Goal: Task Accomplishment & Management: Use online tool/utility

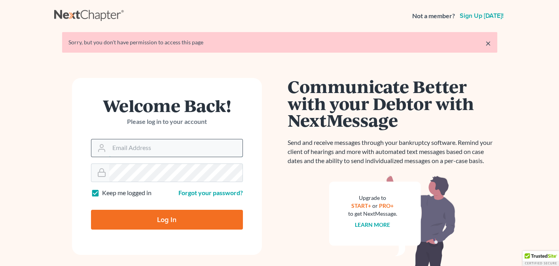
click at [178, 149] on input "Email Address" at bounding box center [175, 147] width 133 height 17
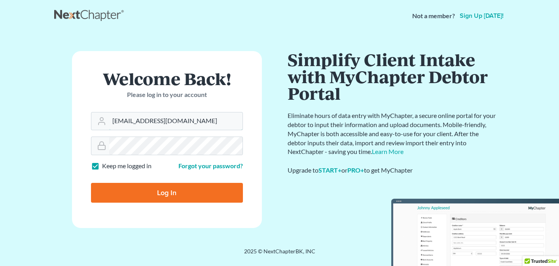
type input "[EMAIL_ADDRESS][DOMAIN_NAME]"
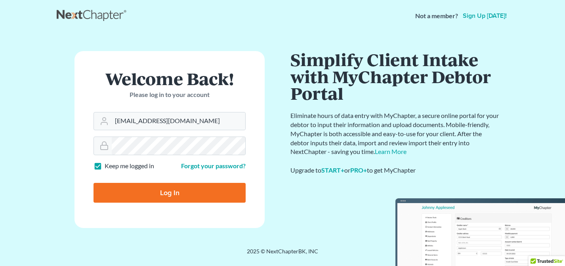
click at [153, 192] on input "Log In" at bounding box center [169, 193] width 152 height 20
type input "Thinking..."
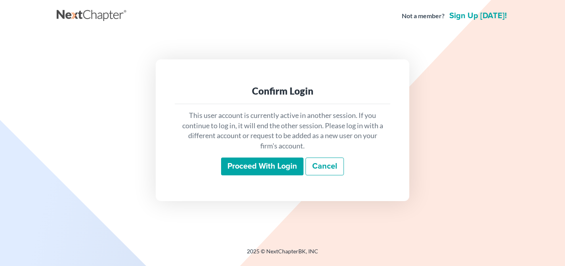
click at [278, 169] on input "Proceed with login" at bounding box center [262, 167] width 82 height 18
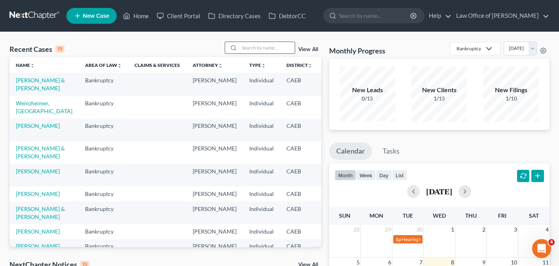
click at [265, 48] on input "search" at bounding box center [267, 47] width 55 height 11
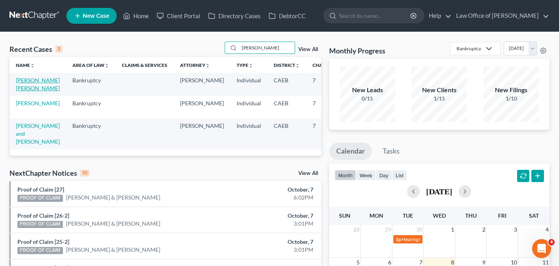
type input "karen"
click at [23, 85] on link "Macias Valverde, Karen" at bounding box center [38, 84] width 44 height 15
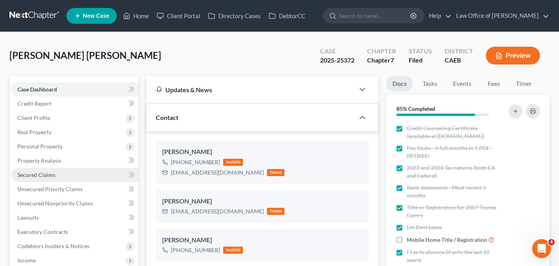
scroll to position [1057, 0]
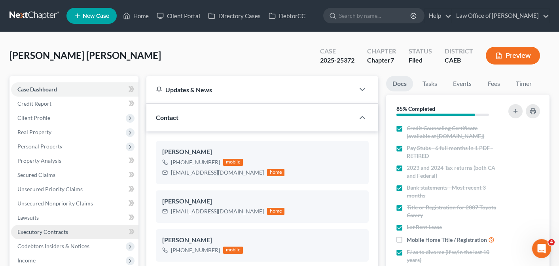
click at [34, 232] on span "Executory Contracts" at bounding box center [42, 231] width 51 height 7
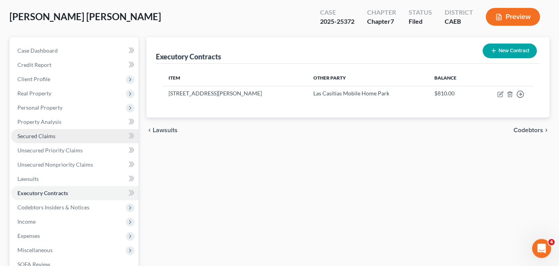
scroll to position [87, 0]
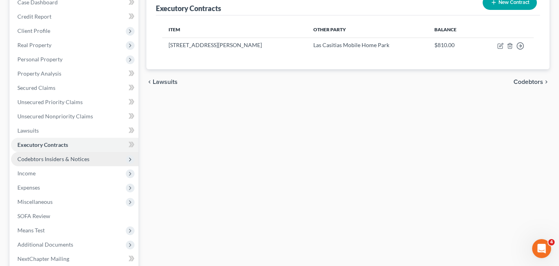
click at [30, 163] on span "Codebtors Insiders & Notices" at bounding box center [74, 159] width 127 height 14
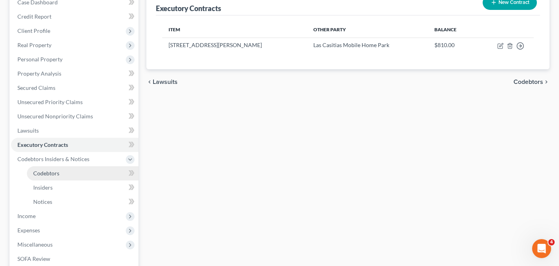
click at [41, 172] on span "Codebtors" at bounding box center [46, 173] width 26 height 7
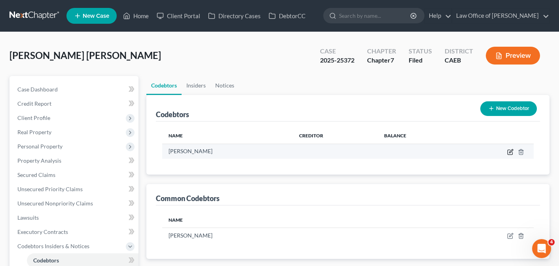
click at [511, 152] on icon "button" at bounding box center [512, 151] width 4 height 4
select select "4"
select select "7"
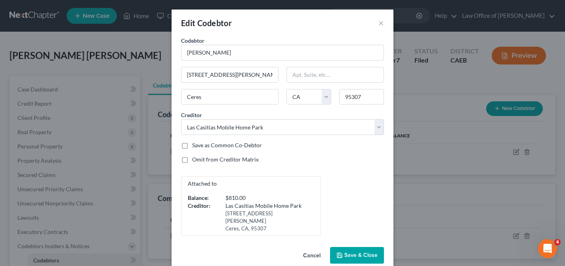
click at [373, 252] on span "Save & Close" at bounding box center [360, 255] width 33 height 7
select select
